Goal: Find specific page/section: Find specific page/section

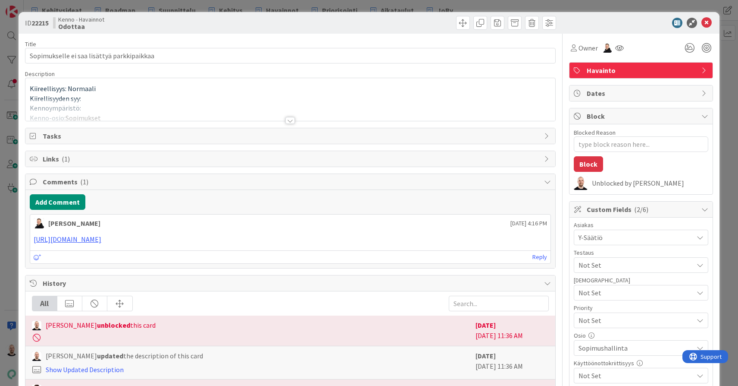
type textarea "x"
click at [292, 117] on div at bounding box center [289, 120] width 9 height 7
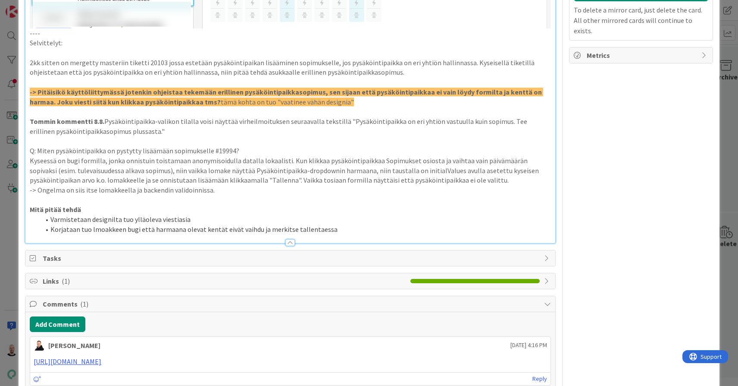
scroll to position [733, 0]
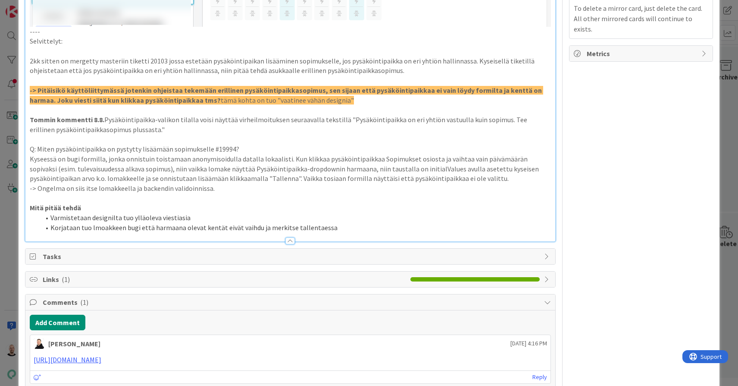
click at [200, 120] on p "Tommin kommentti 8.8. Pysäköintipaikka-valikon tilalla voisi näyttää virheilmoi…" at bounding box center [290, 124] width 521 height 19
click at [240, 115] on p "Tommin kommentti 8.8. Pysäköintipaikka-valikon tilalla voisi näyttää virheilmoi…" at bounding box center [290, 124] width 521 height 19
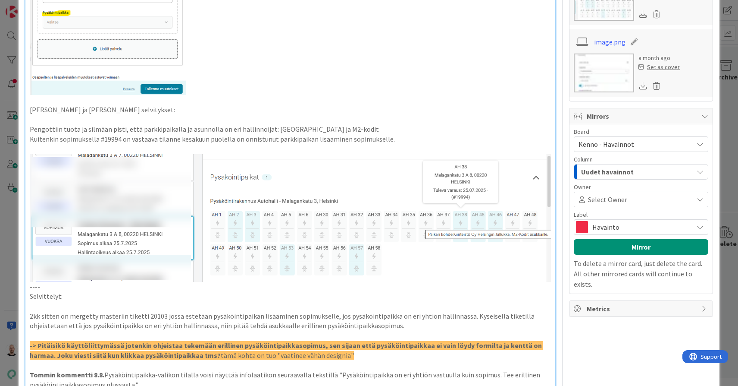
scroll to position [620, 0]
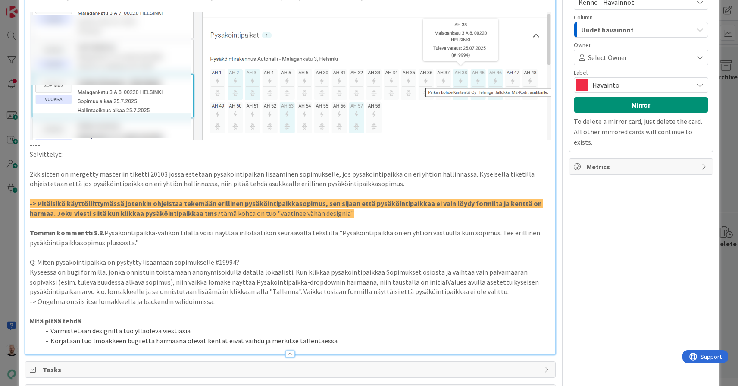
click at [165, 233] on p "Tommin kommentti 8.8. Pysäköintipaikka-valikon tilalla voisi näyttää infolaatik…" at bounding box center [290, 237] width 521 height 19
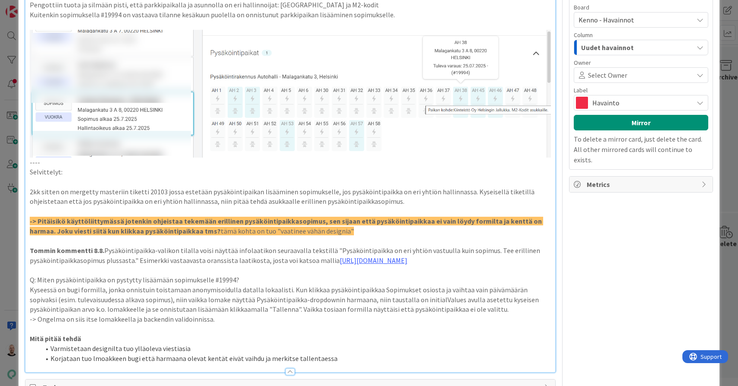
type textarea "x"
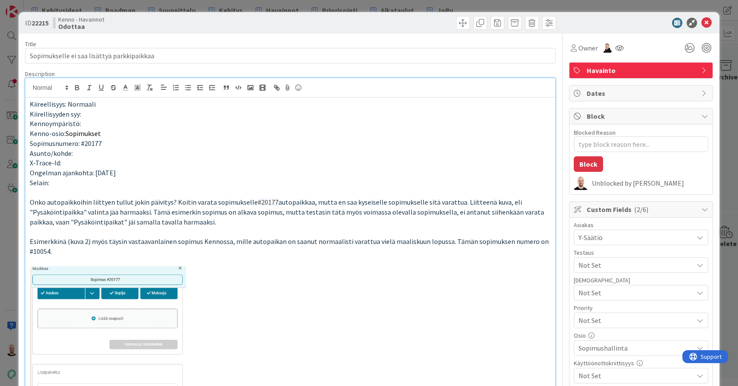
scroll to position [0, 0]
click at [295, 6] on div "ID 22215 Kenno - Havainnot Odottaa Title 42 / 128 Sopimukselle ei saa lisättyä …" at bounding box center [369, 193] width 738 height 386
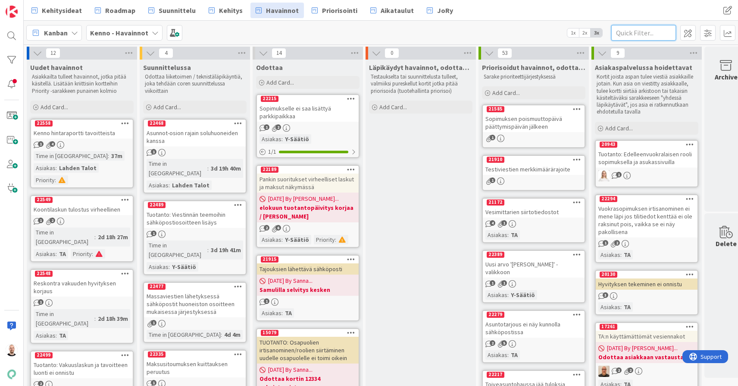
click at [653, 30] on input "text" at bounding box center [644, 33] width 65 height 16
paste input "9307"
type input "9307"
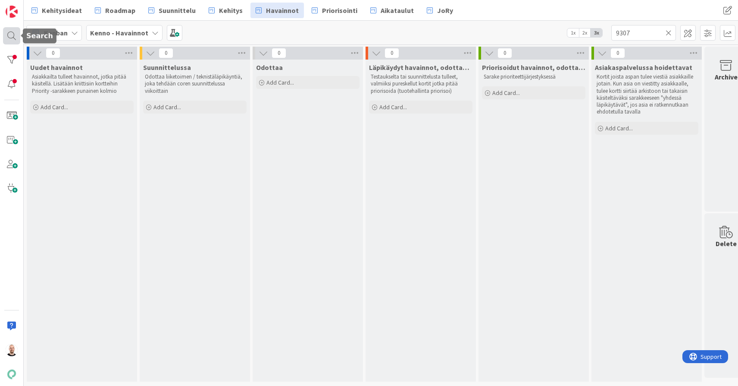
click at [19, 28] on div at bounding box center [11, 35] width 17 height 17
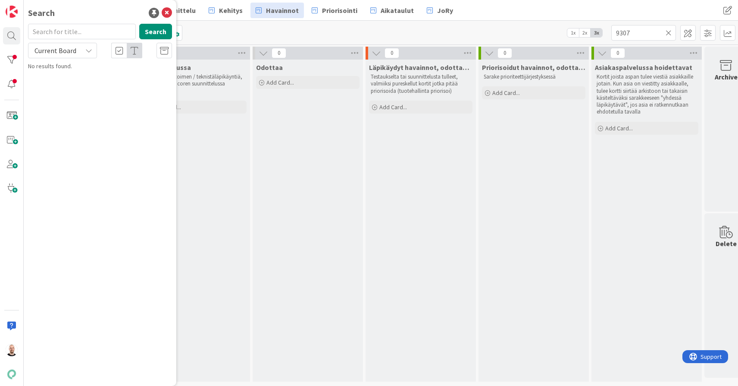
click at [60, 50] on span "Current Board" at bounding box center [56, 50] width 42 height 9
click at [63, 85] on span "All Boards" at bounding box center [78, 86] width 90 height 13
click at [69, 38] on input "text" at bounding box center [82, 32] width 108 height 16
paste input "9307"
type input "9307"
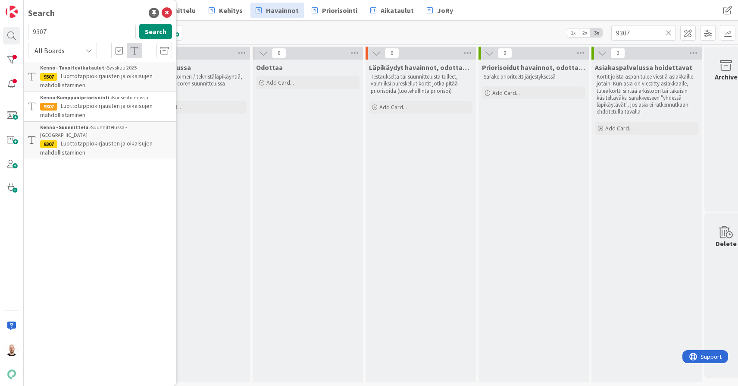
click at [112, 141] on p "Luottotappiokirjausten ja oikaisujen mahdollistaminen" at bounding box center [106, 148] width 132 height 18
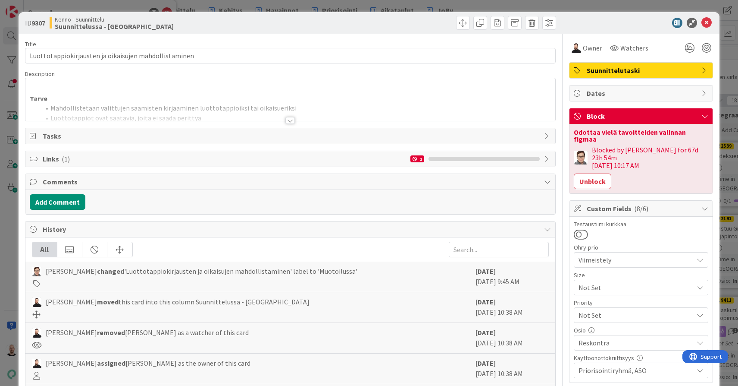
click at [293, 119] on div at bounding box center [289, 120] width 9 height 7
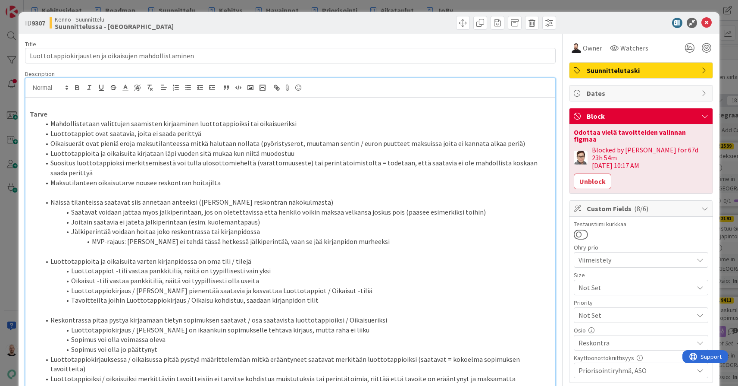
click at [358, 8] on div "ID 9307 Kenno - Suunnittelu Suunnittelussa - Rautalangat Title 53 / 128 Luottot…" at bounding box center [369, 193] width 738 height 386
